Goal: Transaction & Acquisition: Purchase product/service

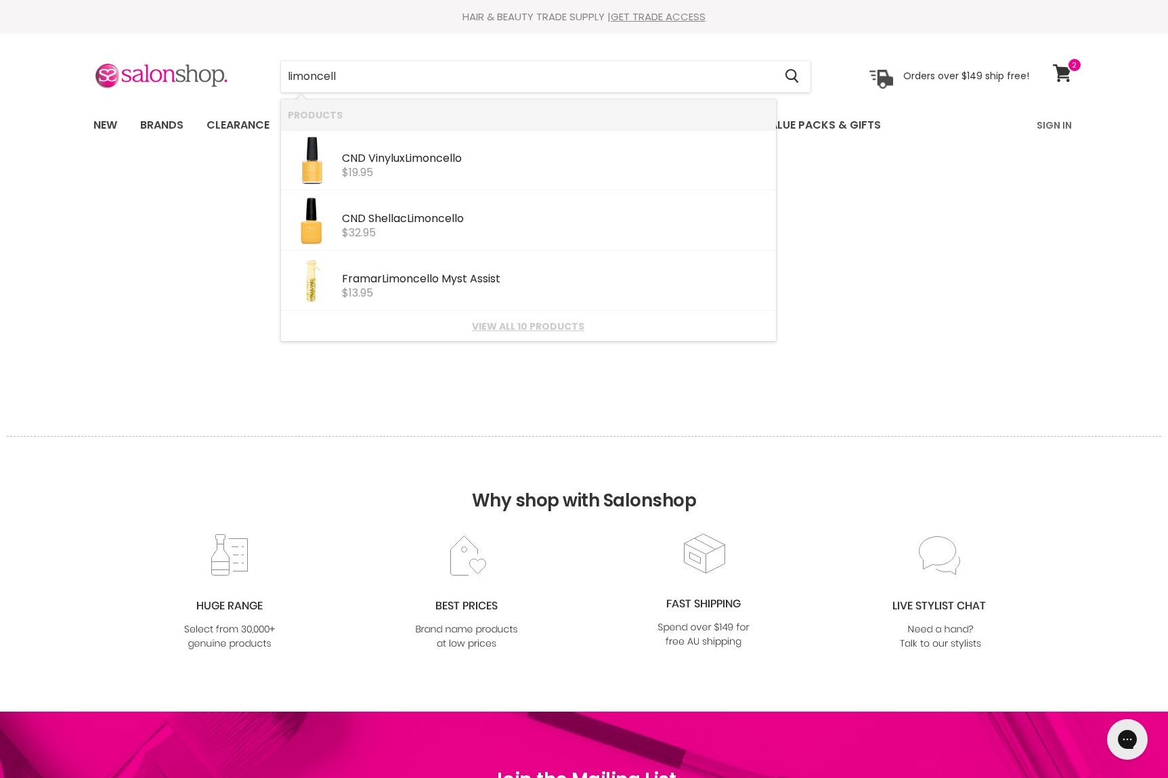
type input "limoncello"
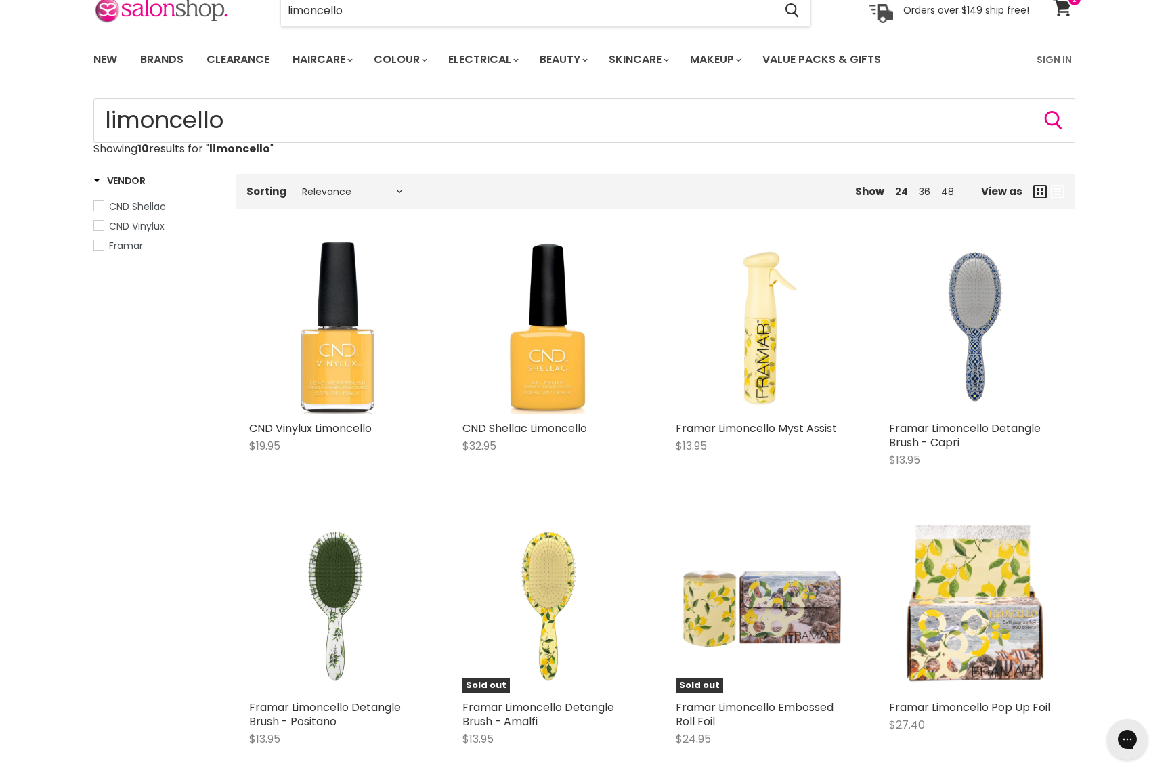
scroll to position [41, 0]
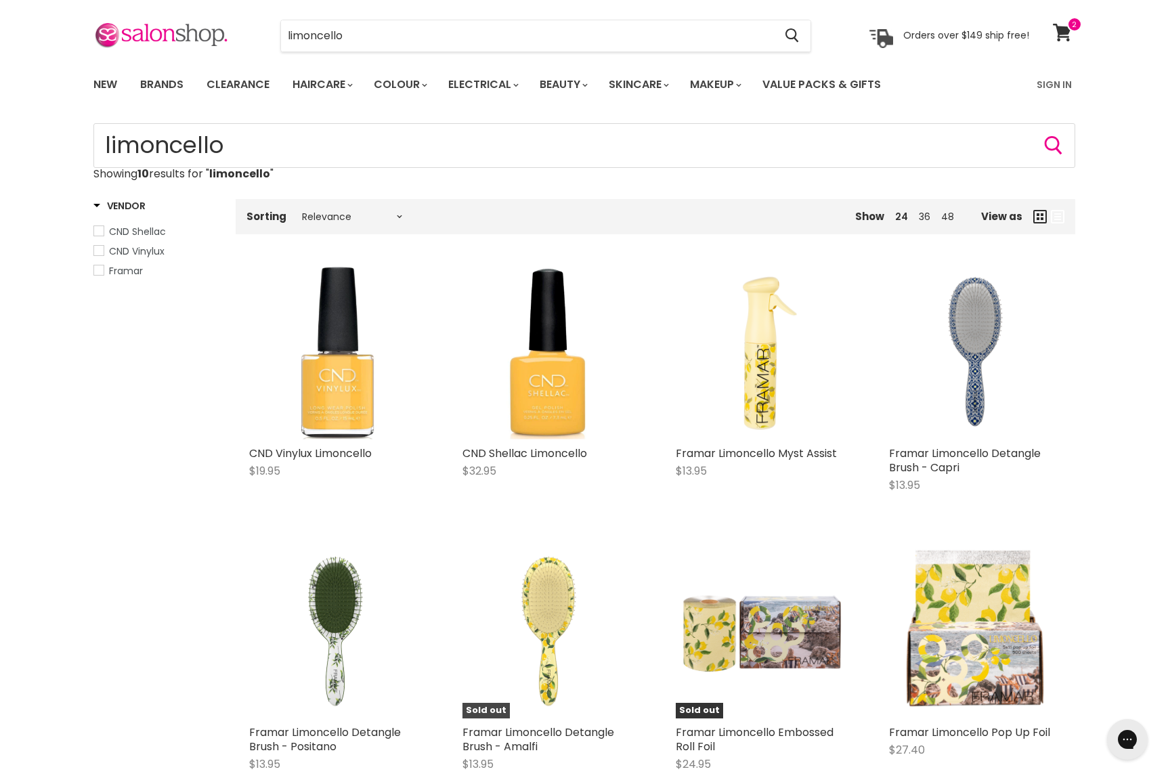
click at [567, 579] on img "Main content" at bounding box center [548, 632] width 173 height 173
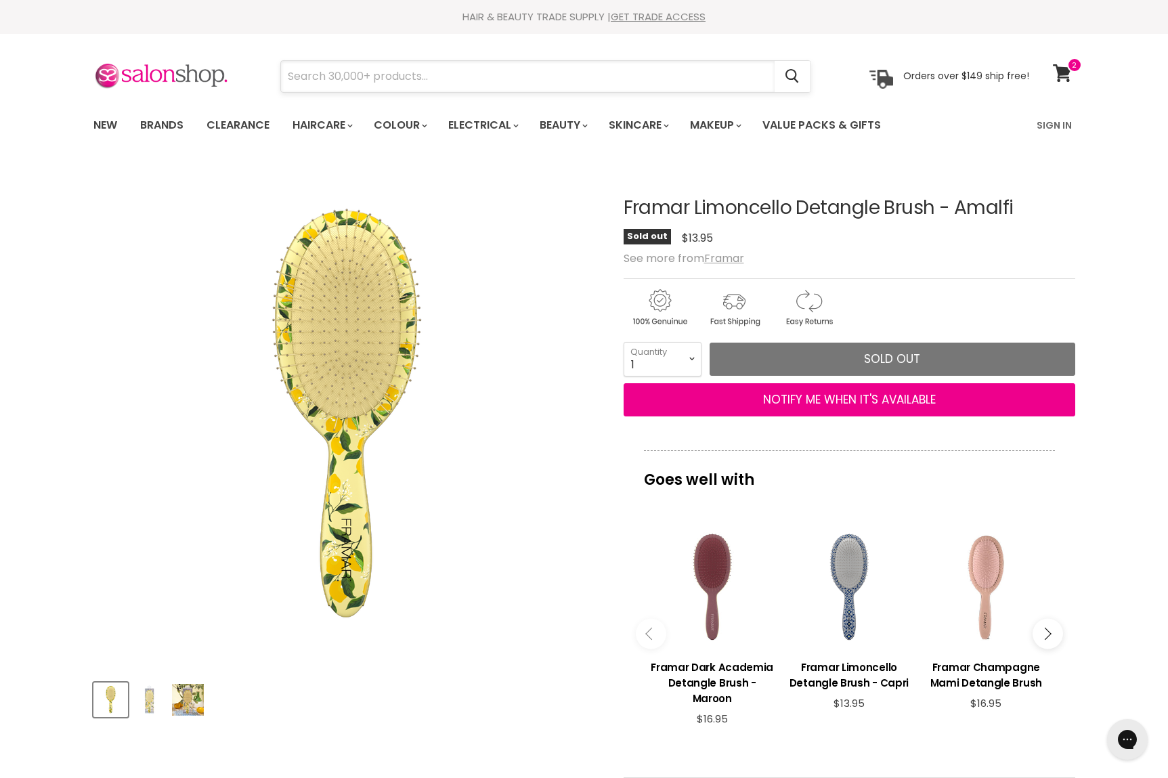
click at [377, 68] on input "Search" at bounding box center [528, 76] width 494 height 31
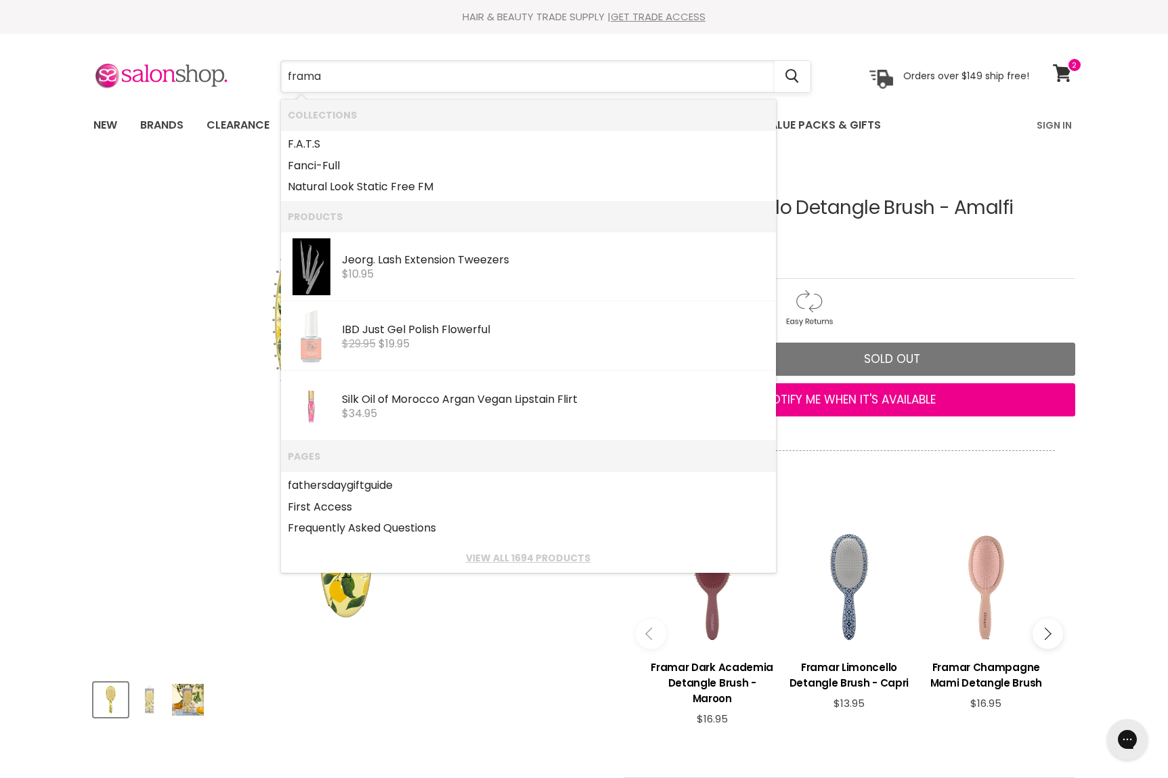
type input "framar"
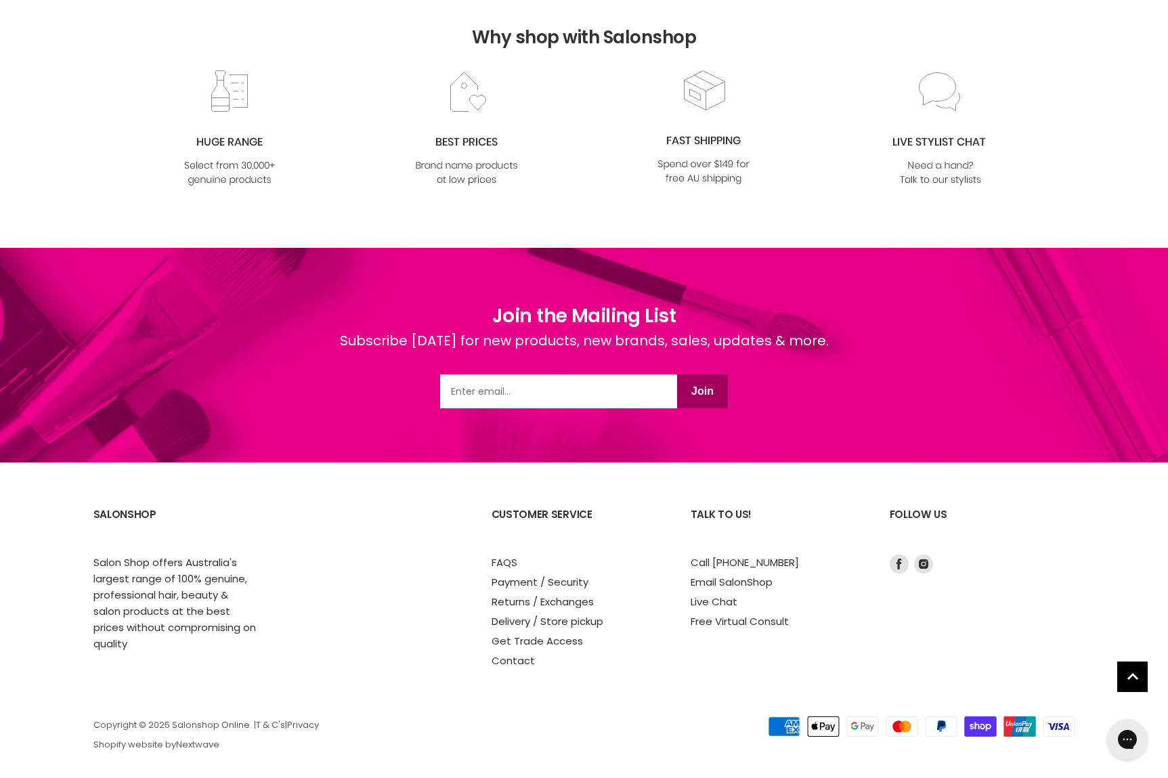
scroll to position [8139, 0]
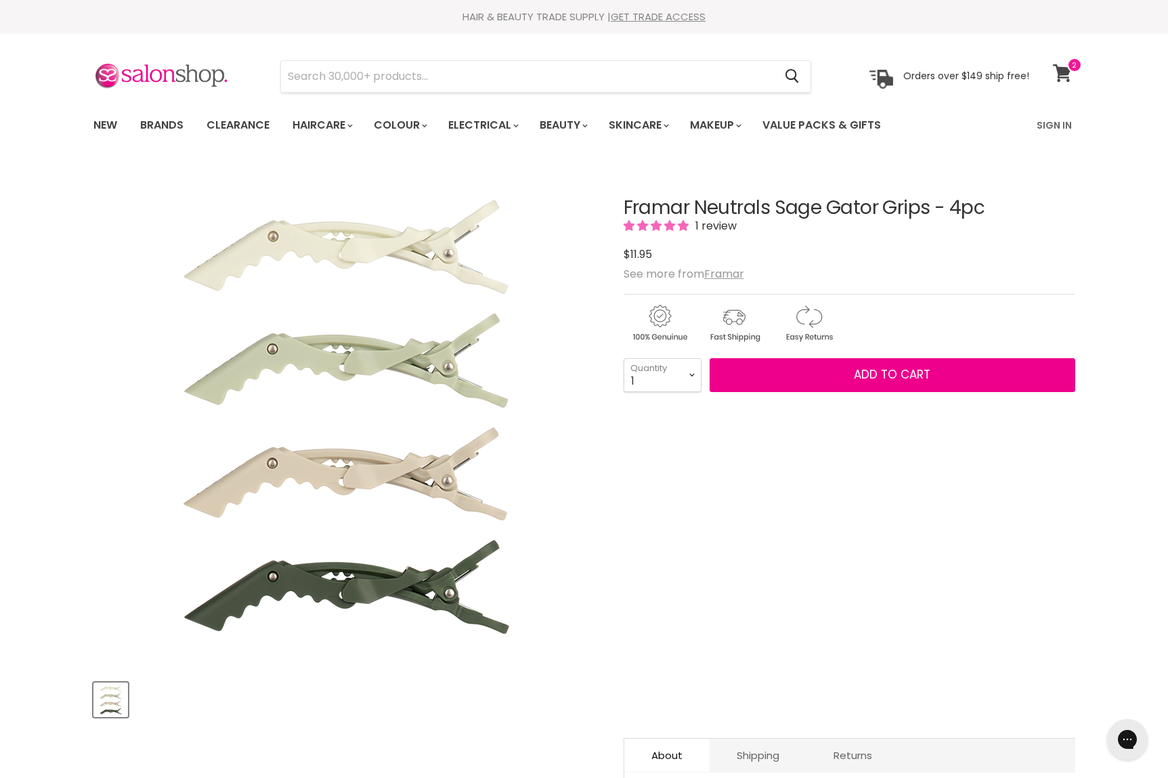
click at [1065, 77] on icon at bounding box center [1062, 73] width 18 height 18
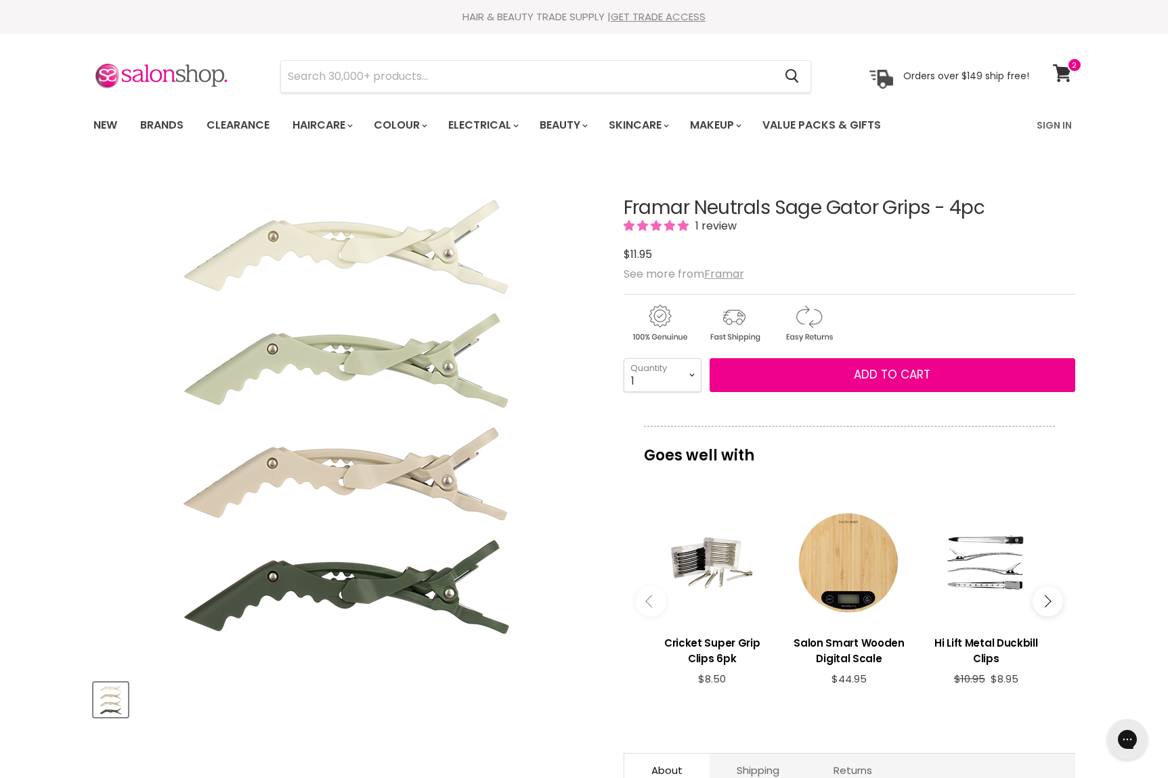
drag, startPoint x: 619, startPoint y: 206, endPoint x: 984, endPoint y: 201, distance: 365.0
click at [984, 201] on article "Click or scroll to zoom Tap or pinch to zoom Framar Neutrals Sage Gator Grips -…" at bounding box center [584, 585] width 982 height 842
copy h1 "Framar Neutrals Sage Gator Grips - 4pc"
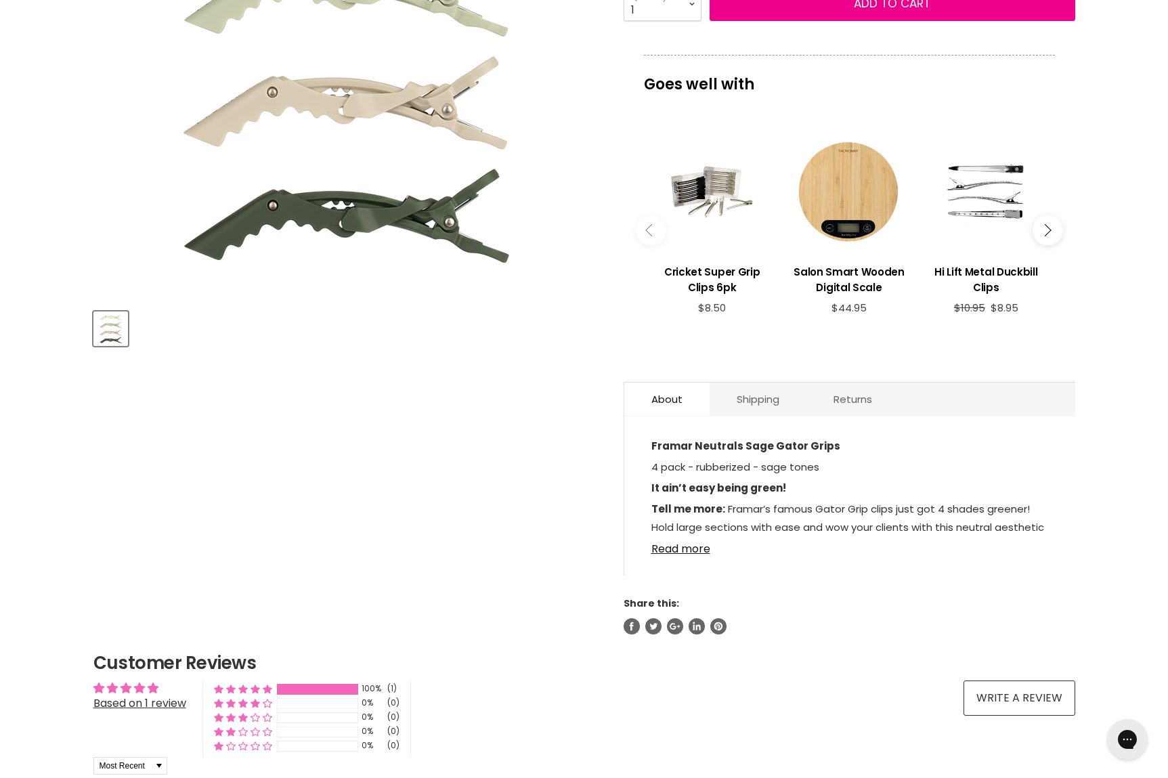
scroll to position [401, 0]
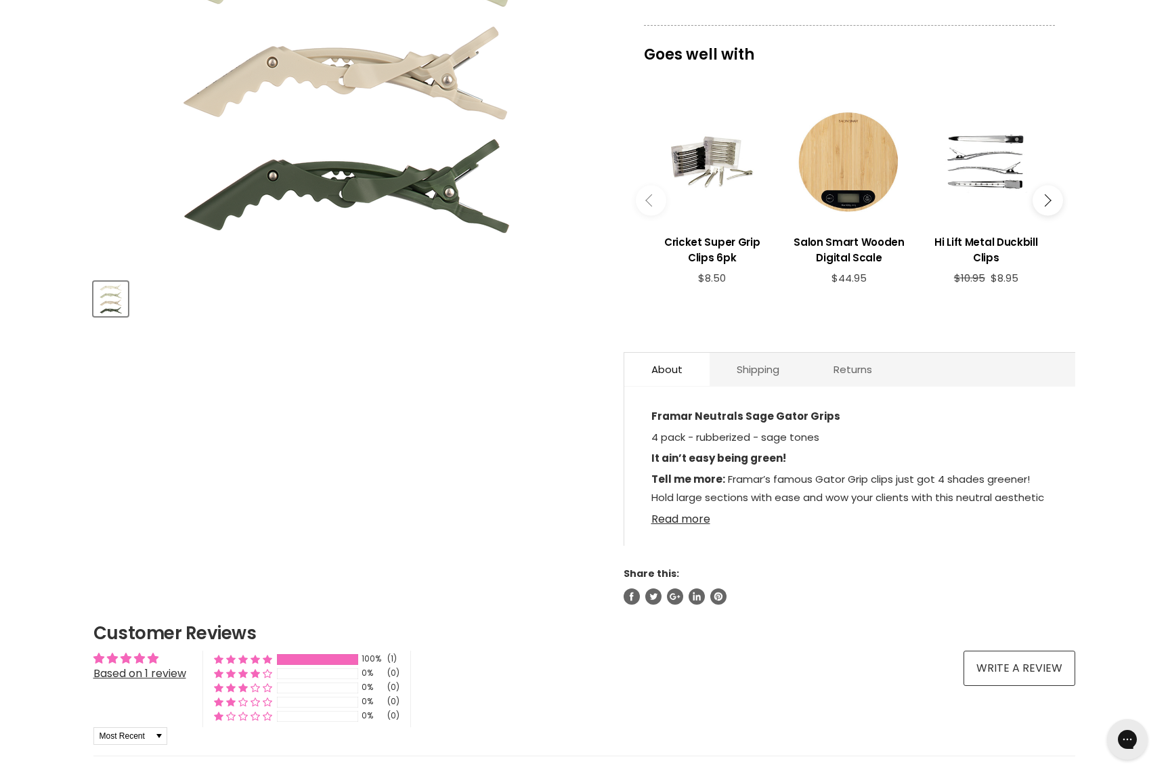
click at [697, 523] on link "Read more" at bounding box center [849, 515] width 397 height 20
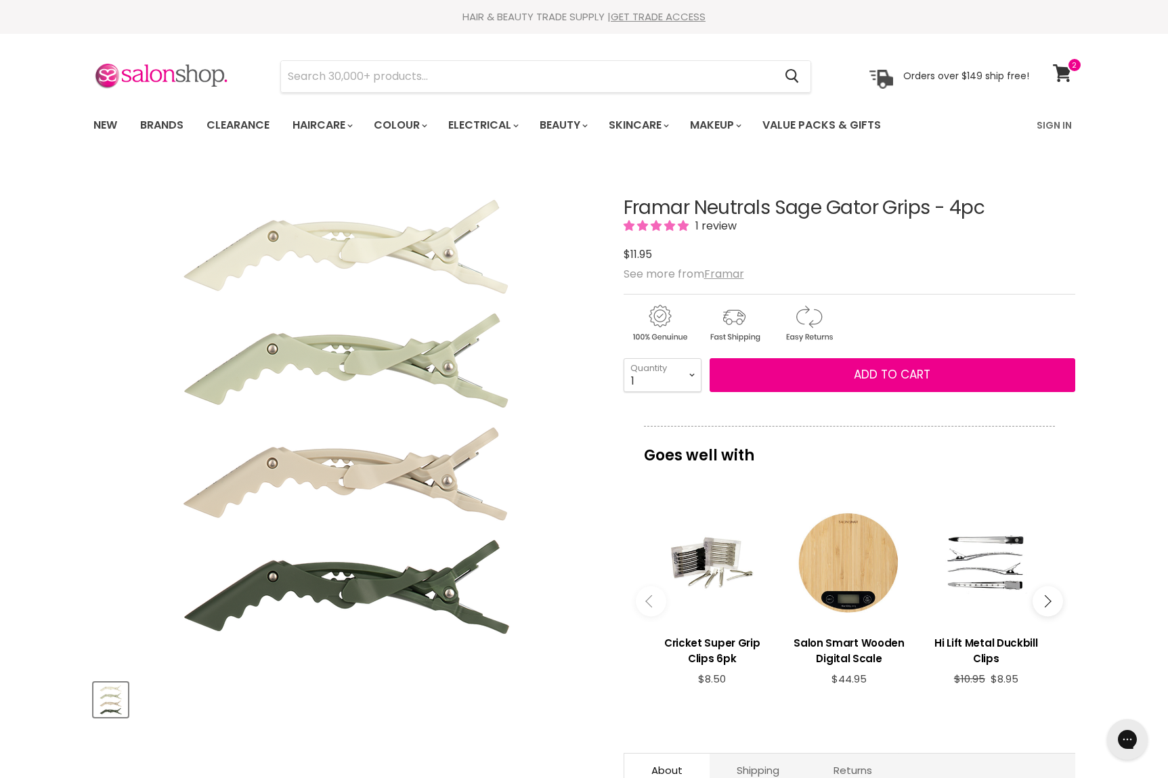
scroll to position [0, 0]
click at [1063, 72] on icon at bounding box center [1062, 73] width 18 height 18
